Goal: Task Accomplishment & Management: Use online tool/utility

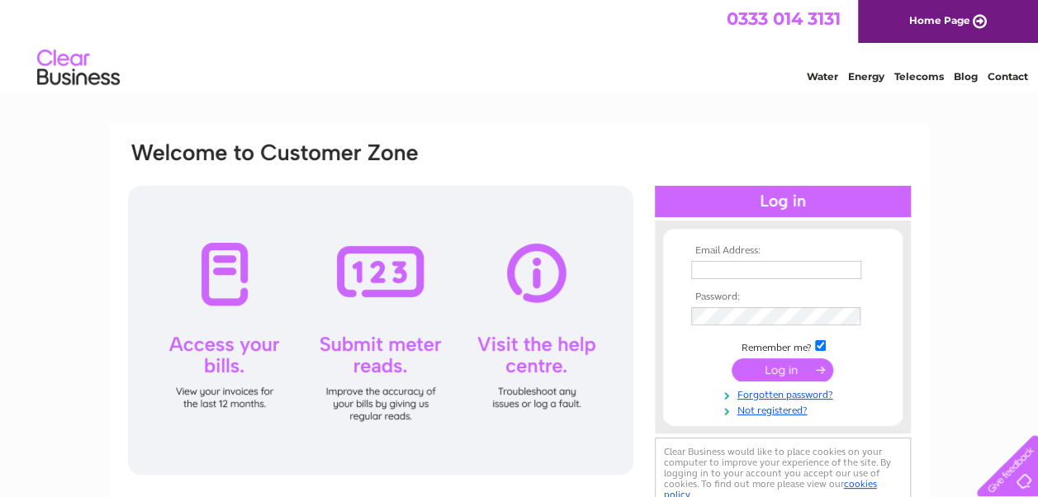
type input "finance@lesl.org"
click at [783, 373] on input "submit" at bounding box center [783, 370] width 102 height 23
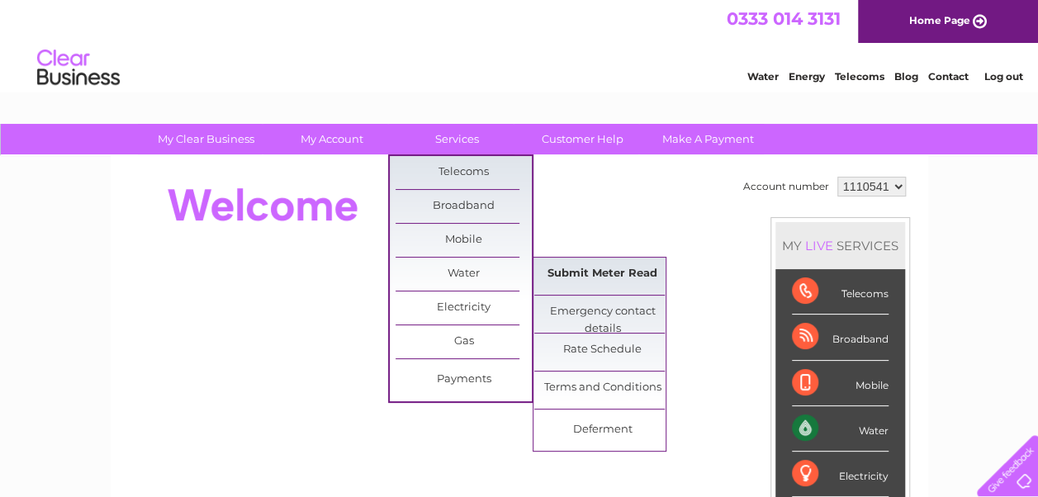
click at [587, 273] on link "Submit Meter Read" at bounding box center [602, 274] width 136 height 33
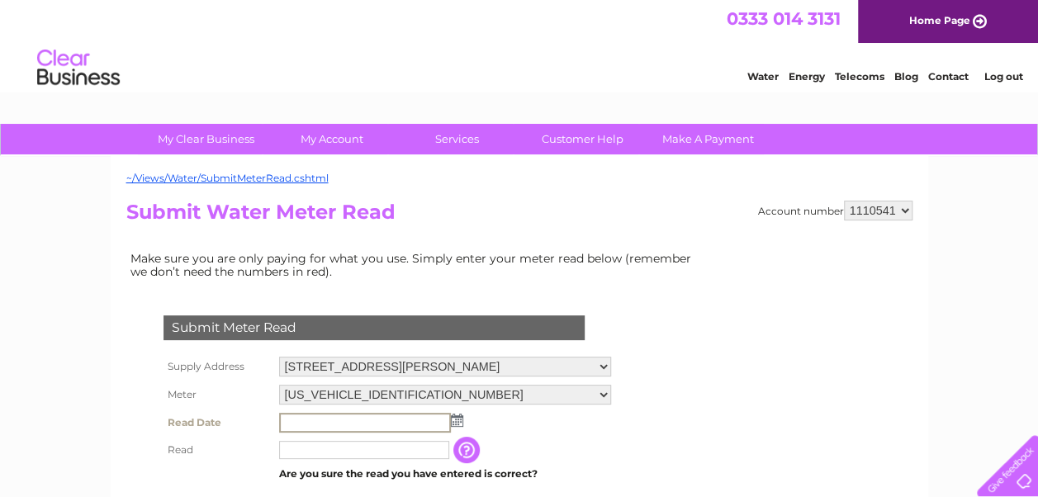
click at [335, 426] on input "text" at bounding box center [365, 423] width 172 height 20
click at [329, 443] on input "text" at bounding box center [364, 450] width 170 height 18
paste input "02170"
type input "02170"
click at [335, 425] on input "text" at bounding box center [365, 423] width 172 height 20
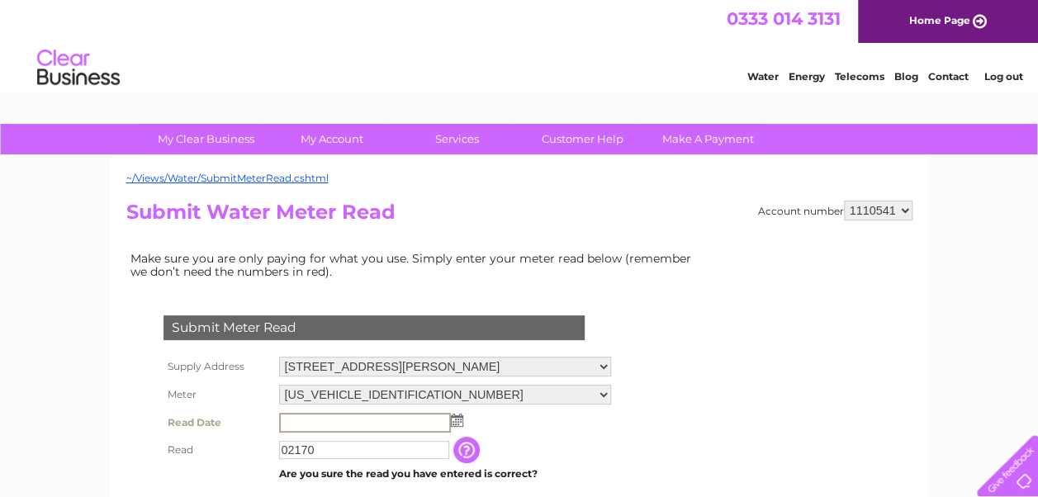
click at [401, 416] on input "text" at bounding box center [365, 423] width 172 height 20
click at [457, 421] on img at bounding box center [455, 419] width 12 height 13
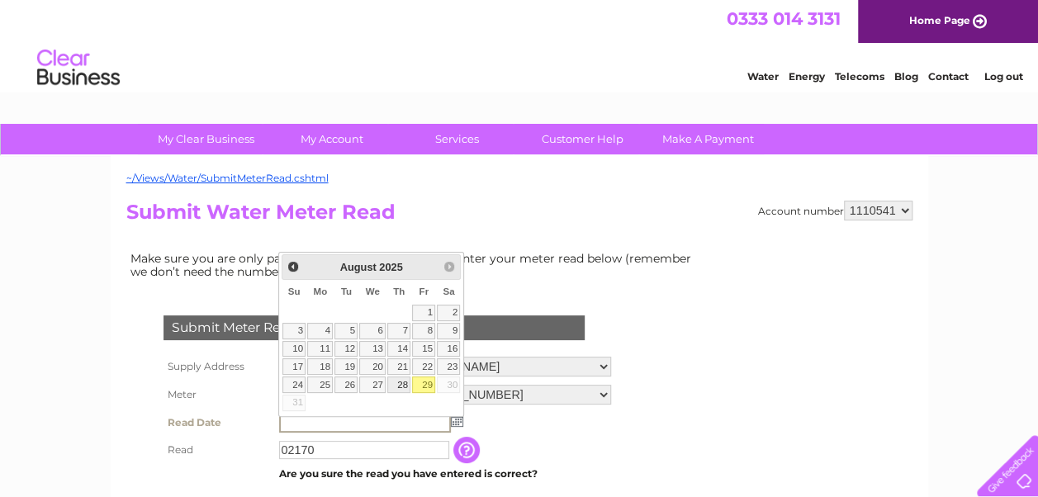
click at [406, 385] on link "28" at bounding box center [398, 385] width 23 height 17
type input "2025/08/28"
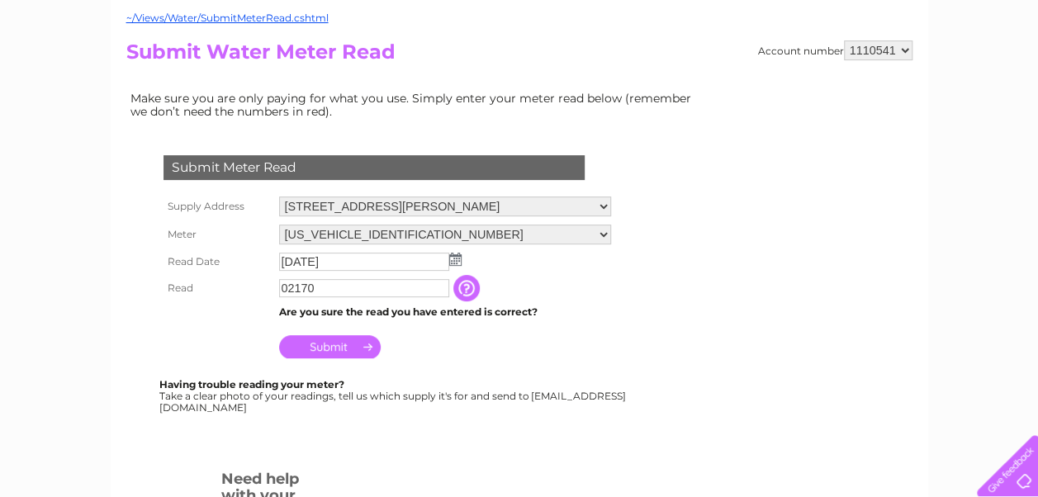
scroll to position [165, 0]
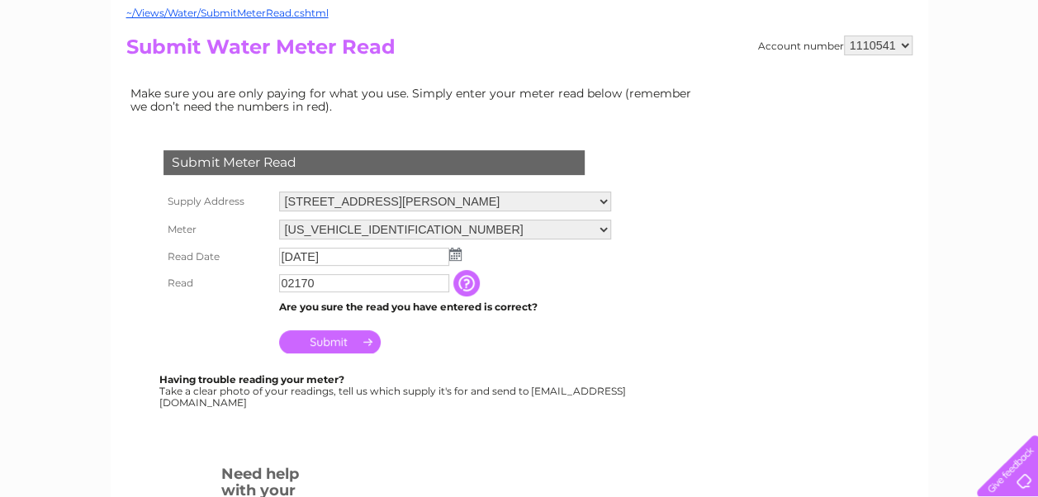
click at [322, 342] on input "Submit" at bounding box center [330, 341] width 102 height 23
